Goal: Find specific page/section: Find specific page/section

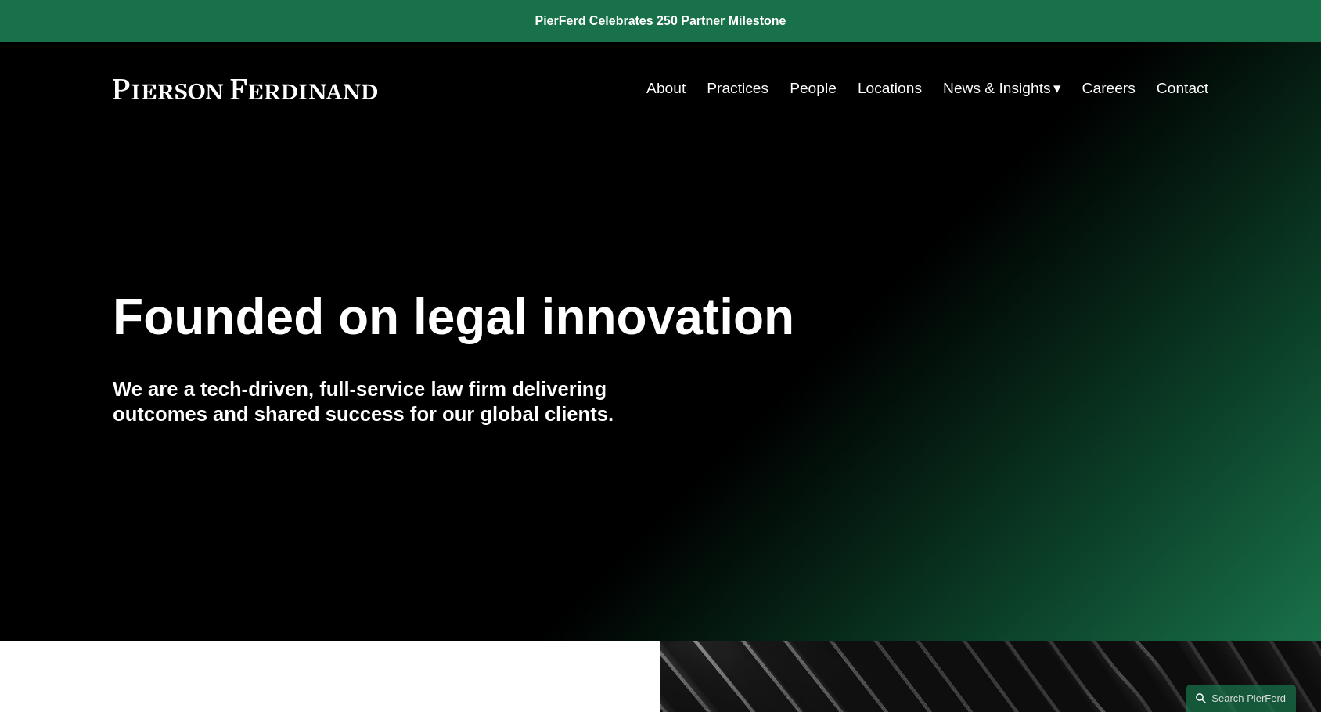
click at [737, 81] on link "People" at bounding box center [813, 89] width 47 height 30
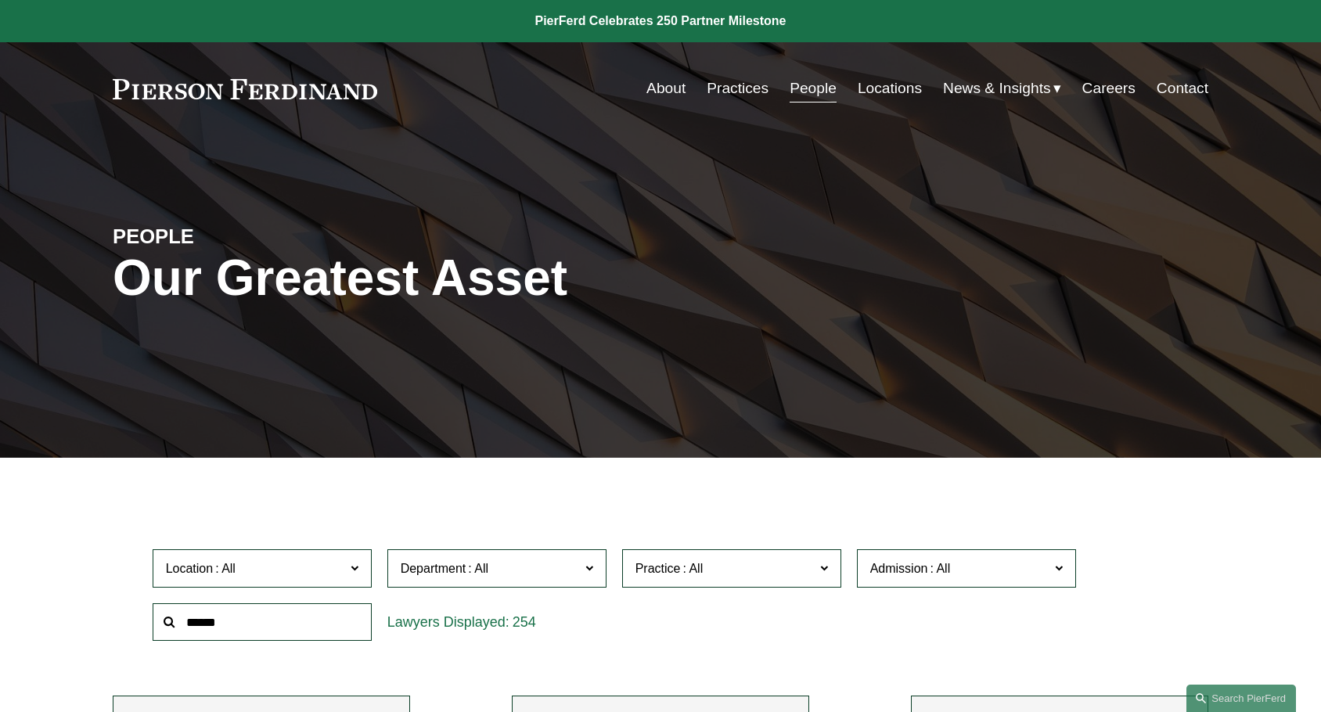
click at [266, 620] on input "text" at bounding box center [262, 623] width 219 height 38
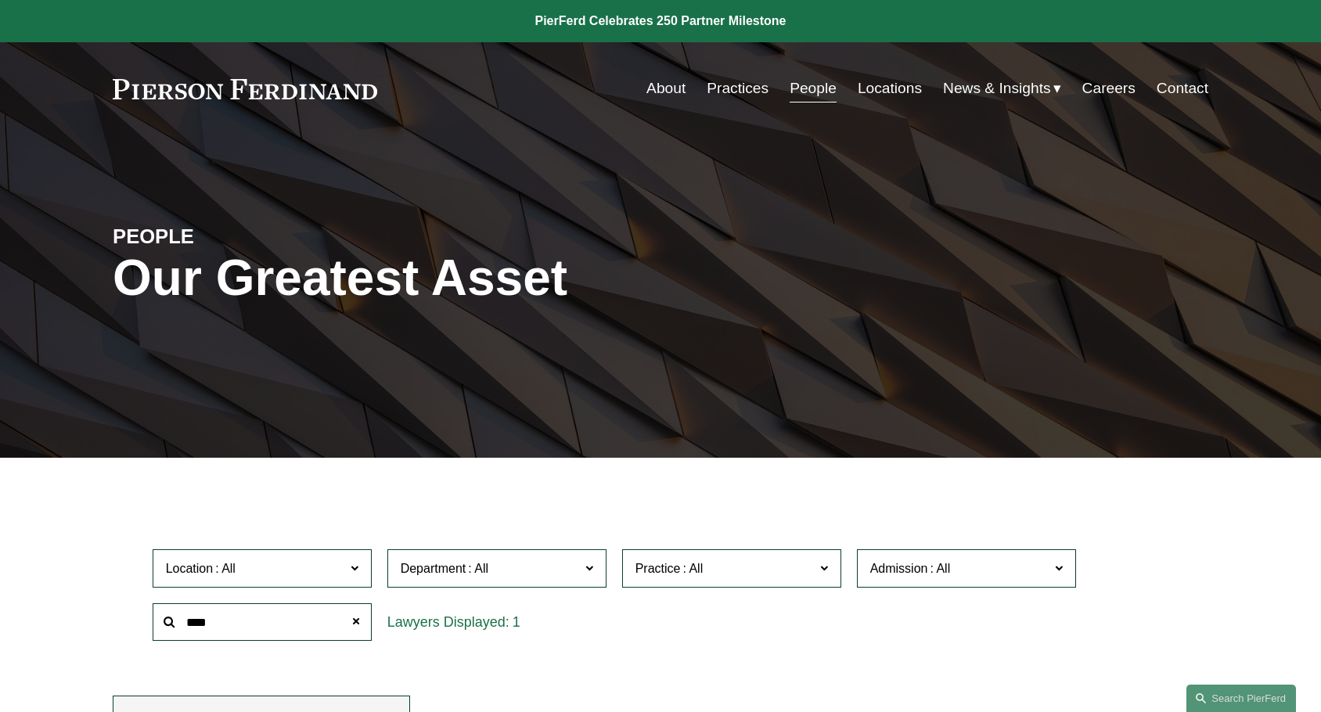
type input "****"
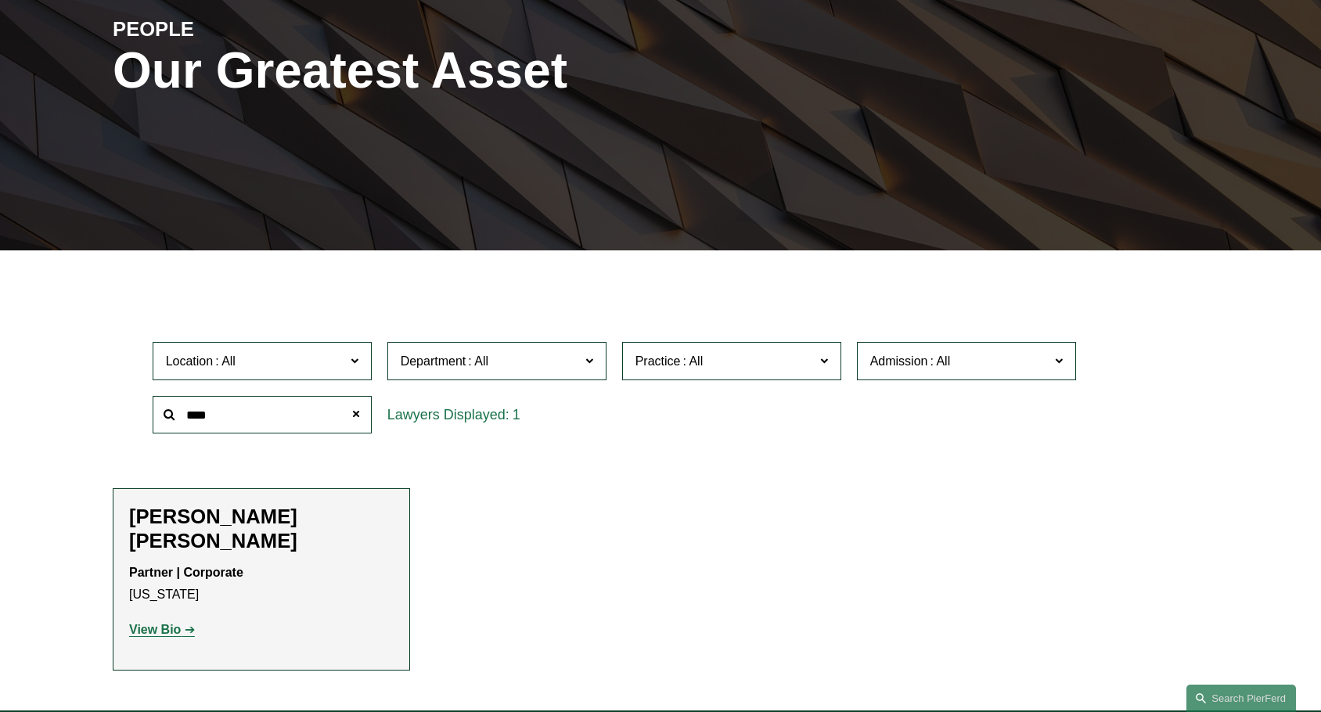
scroll to position [391, 0]
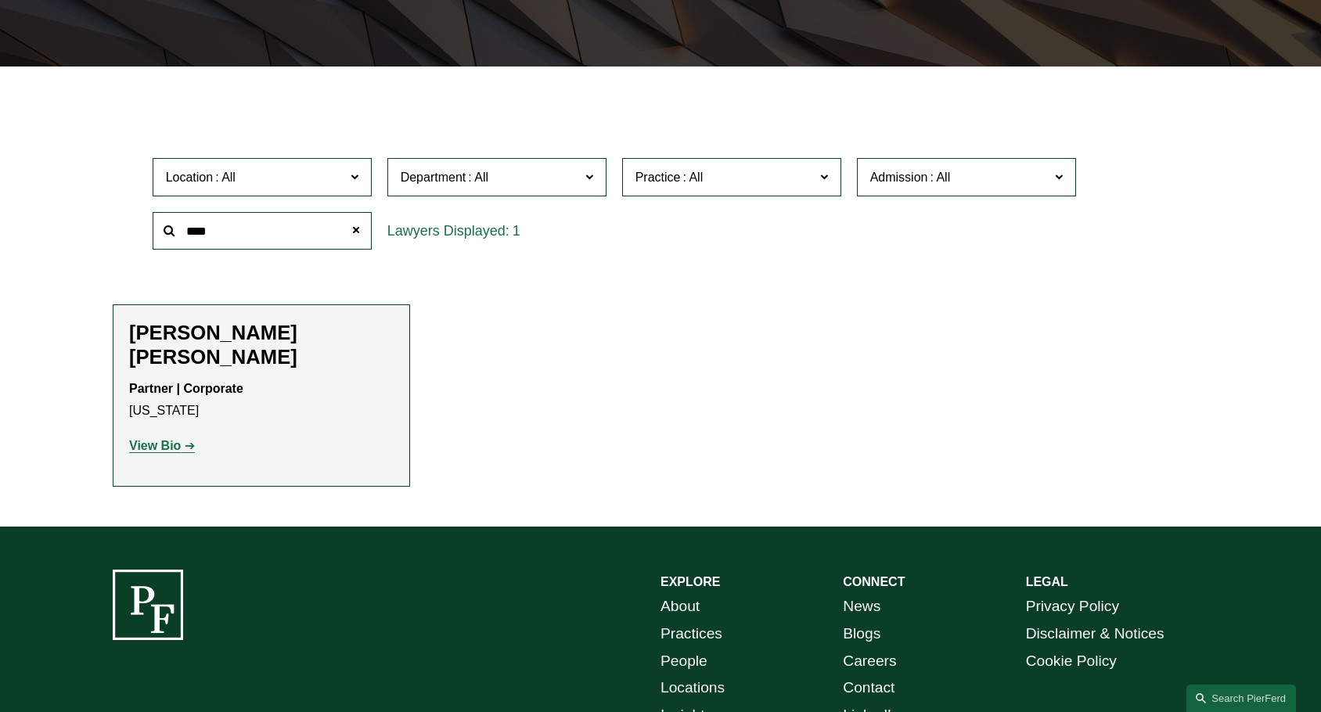
click at [165, 439] on strong "View Bio" at bounding box center [155, 445] width 52 height 13
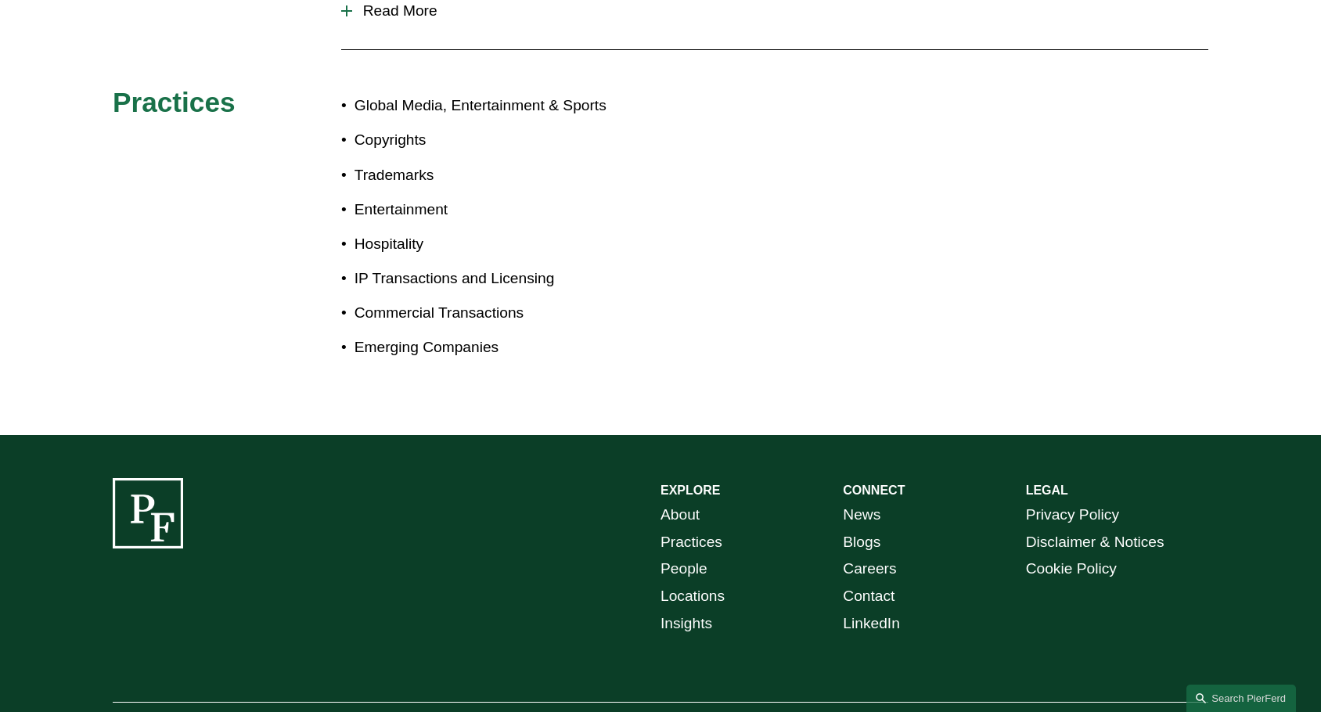
scroll to position [939, 0]
